Goal: Task Accomplishment & Management: Use online tool/utility

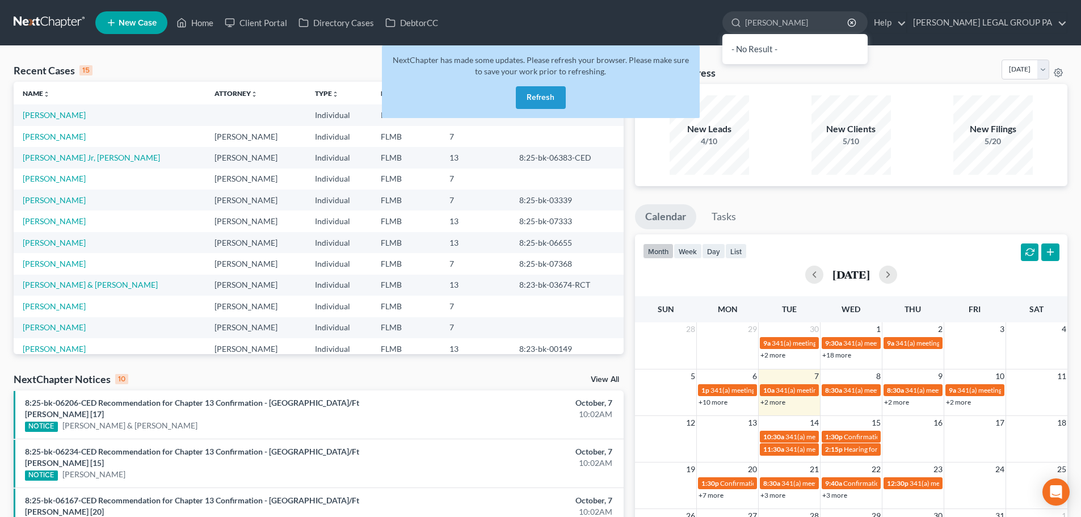
click at [536, 102] on button "Refresh" at bounding box center [541, 97] width 50 height 23
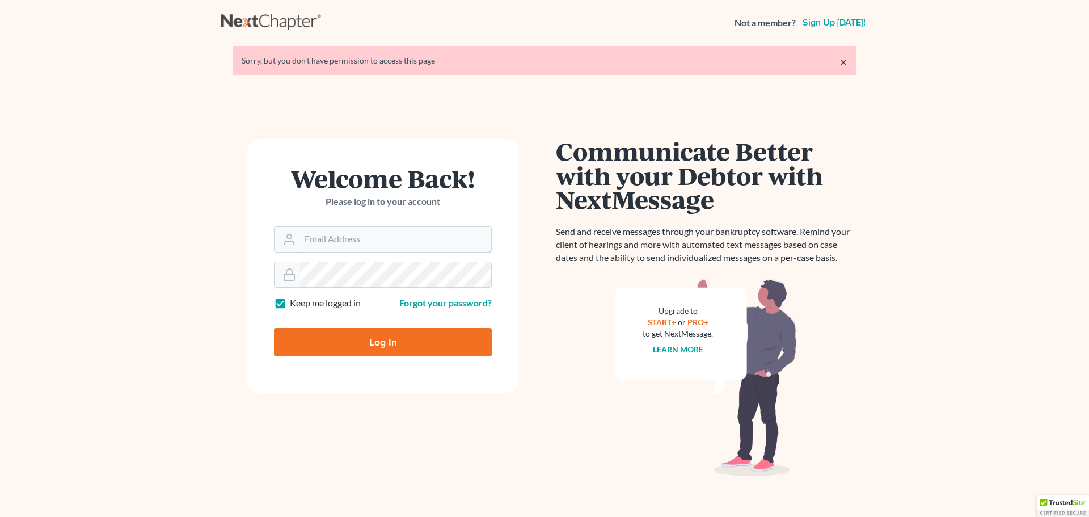
type input "[EMAIL_ADDRESS][DOMAIN_NAME]"
click at [404, 340] on input "Log In" at bounding box center [383, 342] width 218 height 28
type input "Thinking..."
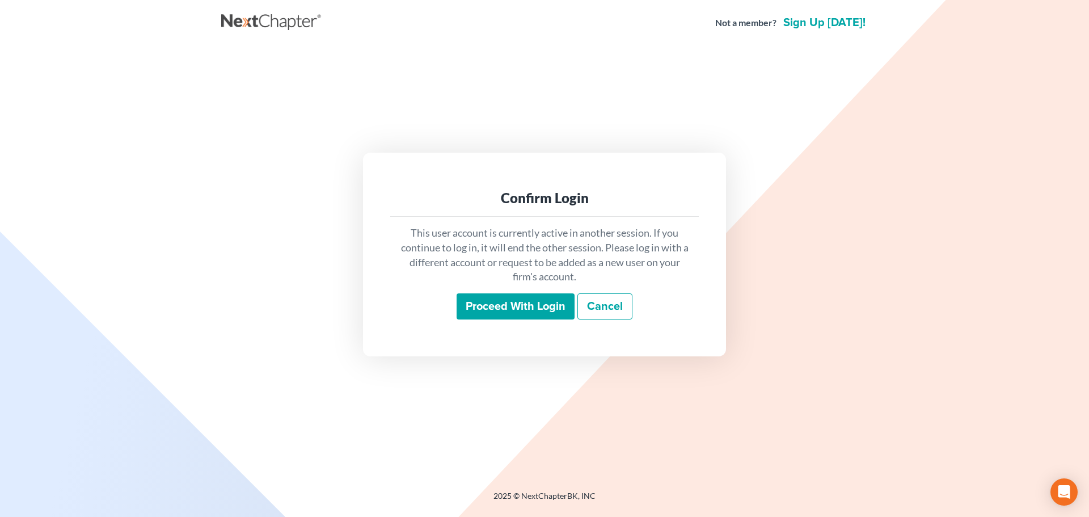
click at [497, 315] on input "Proceed with login" at bounding box center [516, 306] width 118 height 26
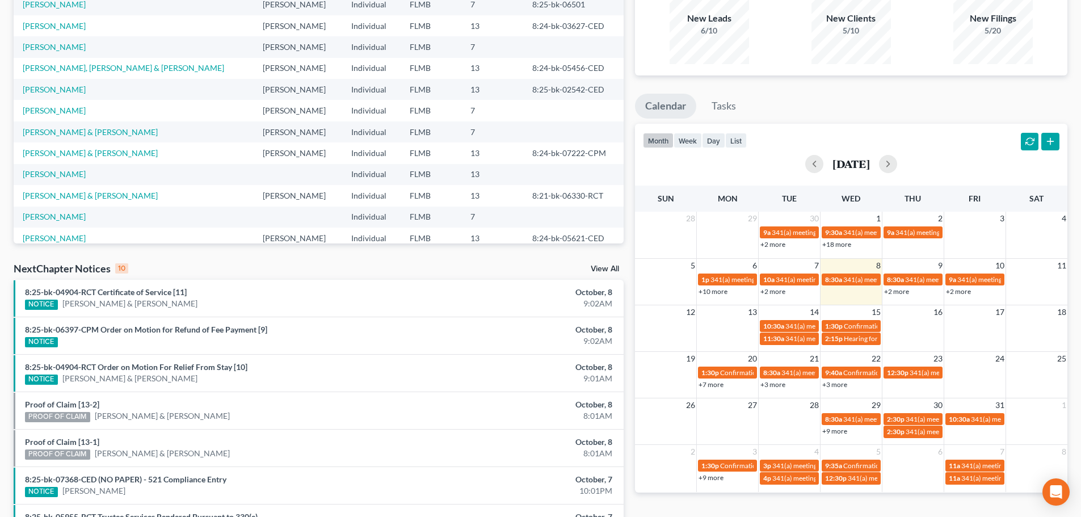
scroll to position [113, 0]
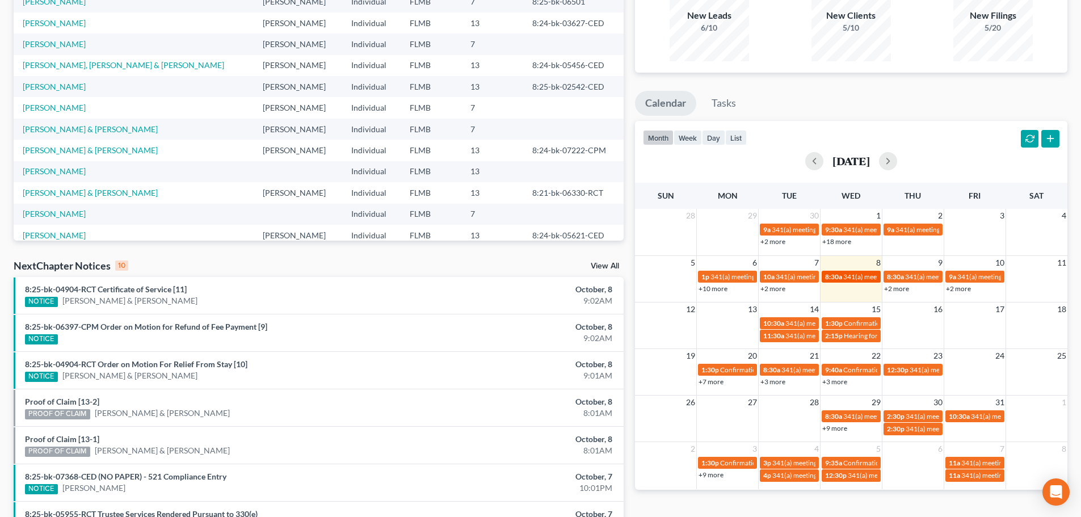
click at [849, 273] on span "341(a) meeting for [PERSON_NAME]" at bounding box center [897, 276] width 109 height 9
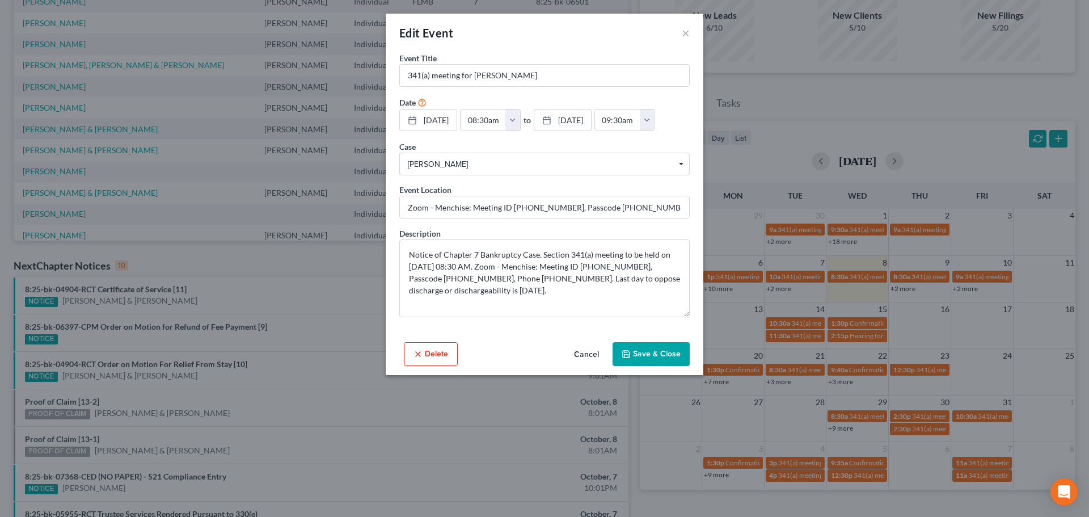
click at [584, 352] on button "Cancel" at bounding box center [586, 354] width 43 height 23
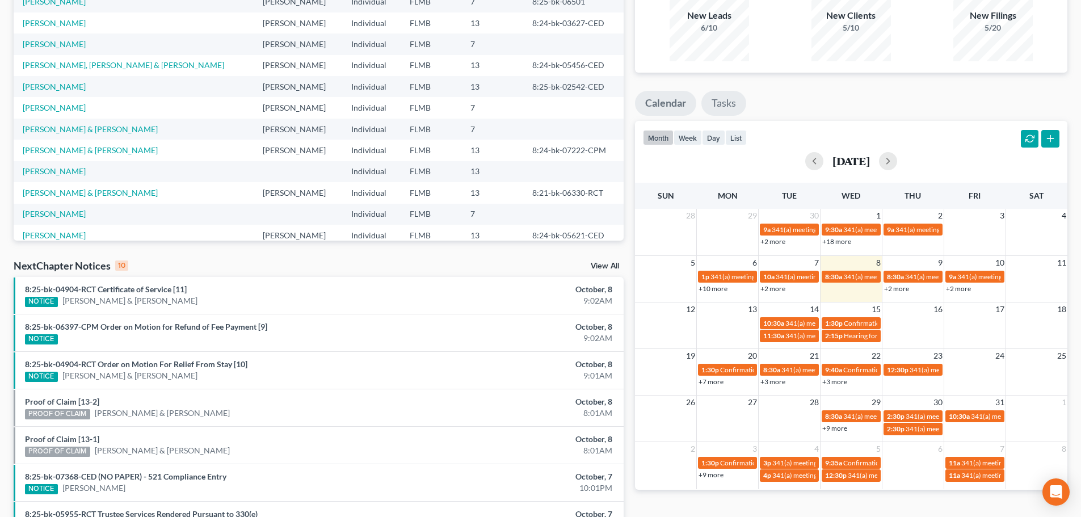
scroll to position [0, 0]
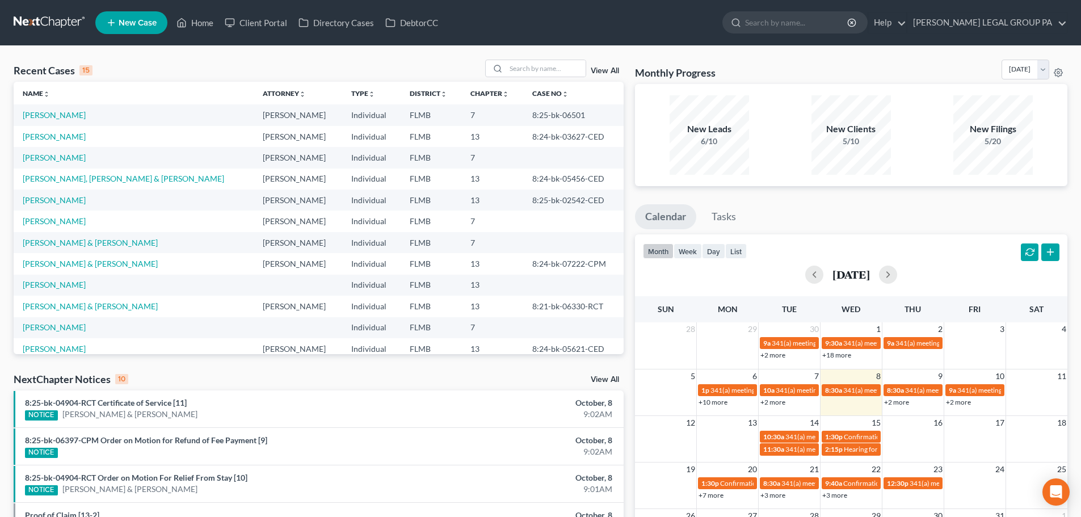
click at [818, 9] on ul "New Case Home Client Portal Directory Cases DebtorCC - No Result - See all resu…" at bounding box center [581, 22] width 972 height 29
click at [816, 26] on input "search" at bounding box center [797, 22] width 104 height 21
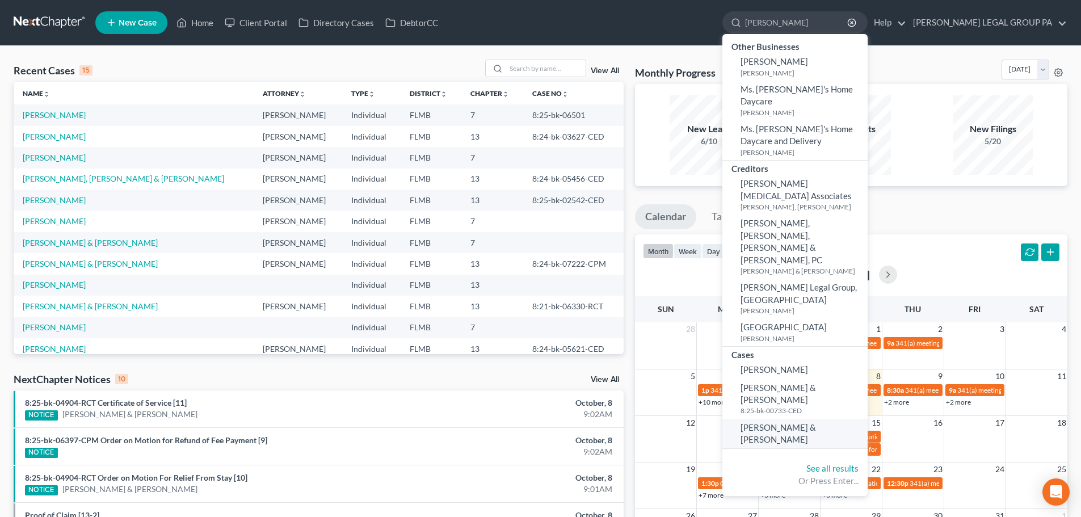
type input "[PERSON_NAME]"
click at [816, 422] on span "[PERSON_NAME] & [PERSON_NAME]" at bounding box center [777, 433] width 75 height 22
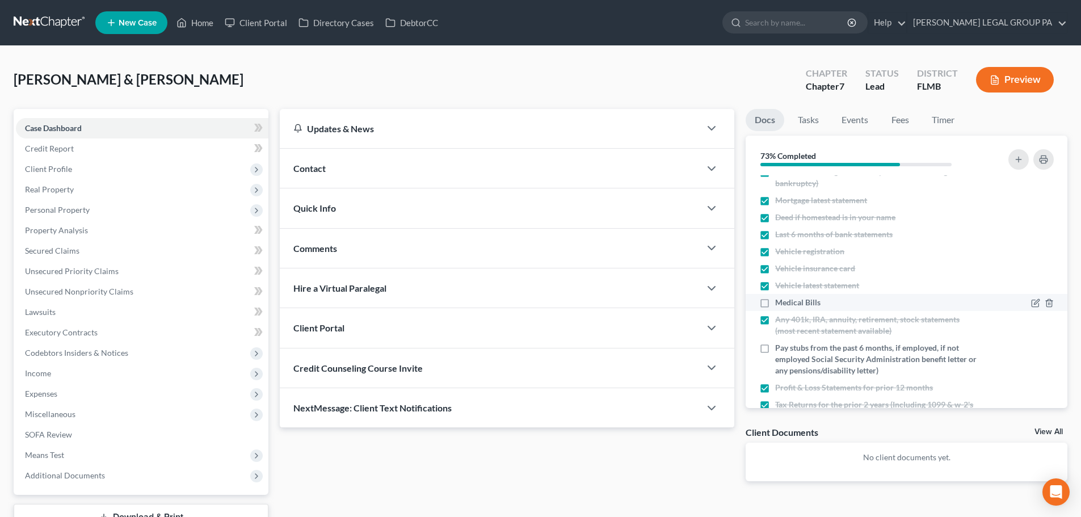
scroll to position [98, 0]
